Goal: Task Accomplishment & Management: Manage account settings

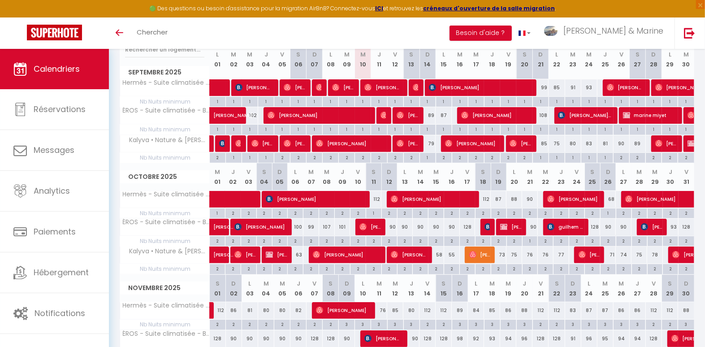
scroll to position [168, 0]
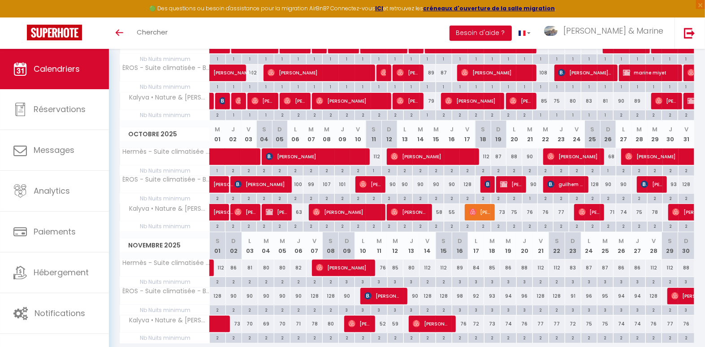
click at [441, 211] on div "58" at bounding box center [437, 212] width 16 height 17
type input "58"
type input "Mer 15 Octobre 2025"
type input "Jeu 16 Octobre 2025"
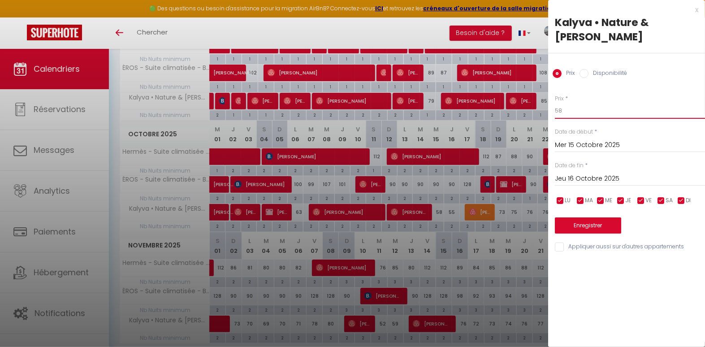
click at [630, 103] on input "58" at bounding box center [630, 111] width 150 height 16
type input "65"
click at [605, 217] on button "Enregistrer" at bounding box center [588, 225] width 66 height 16
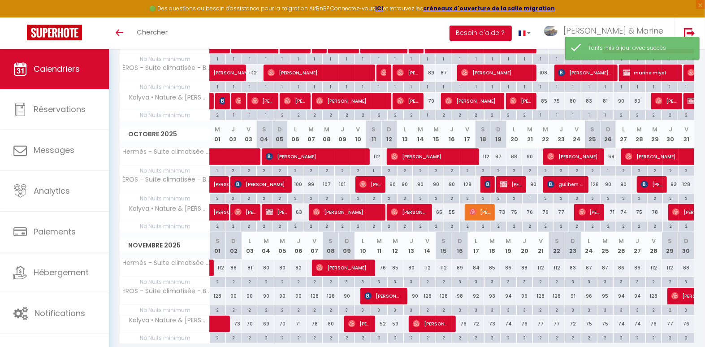
click at [453, 211] on div "55" at bounding box center [452, 212] width 16 height 17
type input "55"
type input "Jeu 16 Octobre 2025"
type input "Ven 17 Octobre 2025"
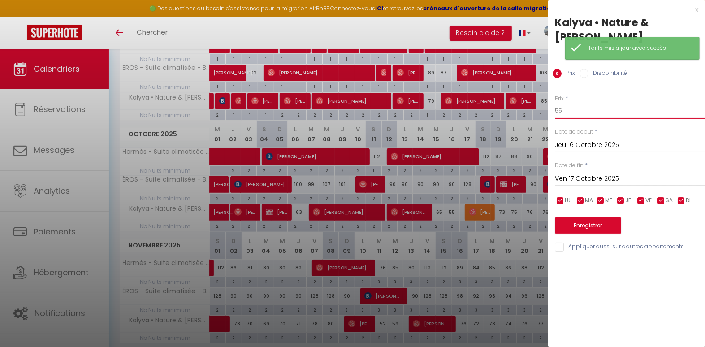
click at [579, 103] on input "55" at bounding box center [630, 111] width 150 height 16
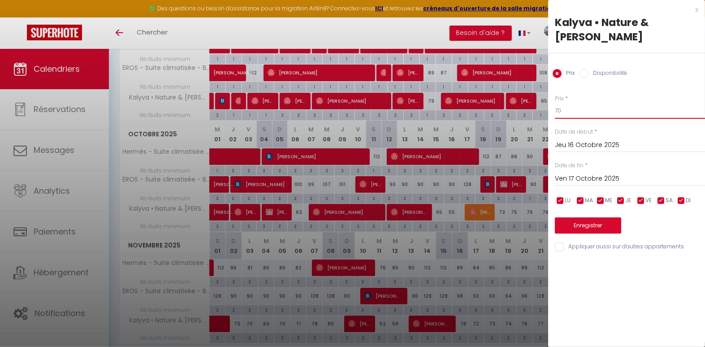
type input "70"
click at [585, 217] on button "Enregistrer" at bounding box center [588, 225] width 66 height 16
